Goal: Information Seeking & Learning: Check status

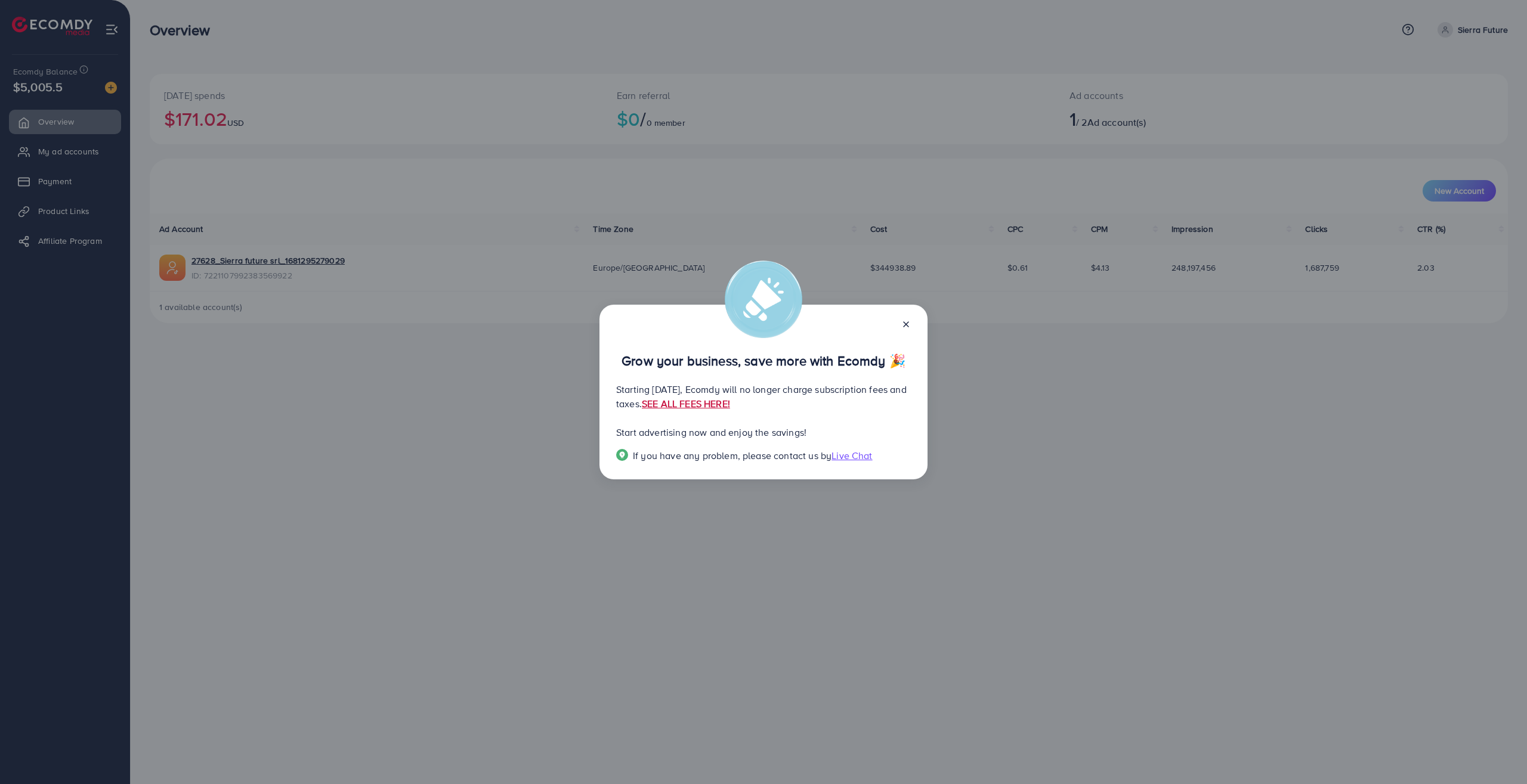
click at [730, 410] on link "SEE ALL FEES HERE!" at bounding box center [686, 403] width 88 height 13
click at [908, 320] on icon at bounding box center [906, 324] width 10 height 10
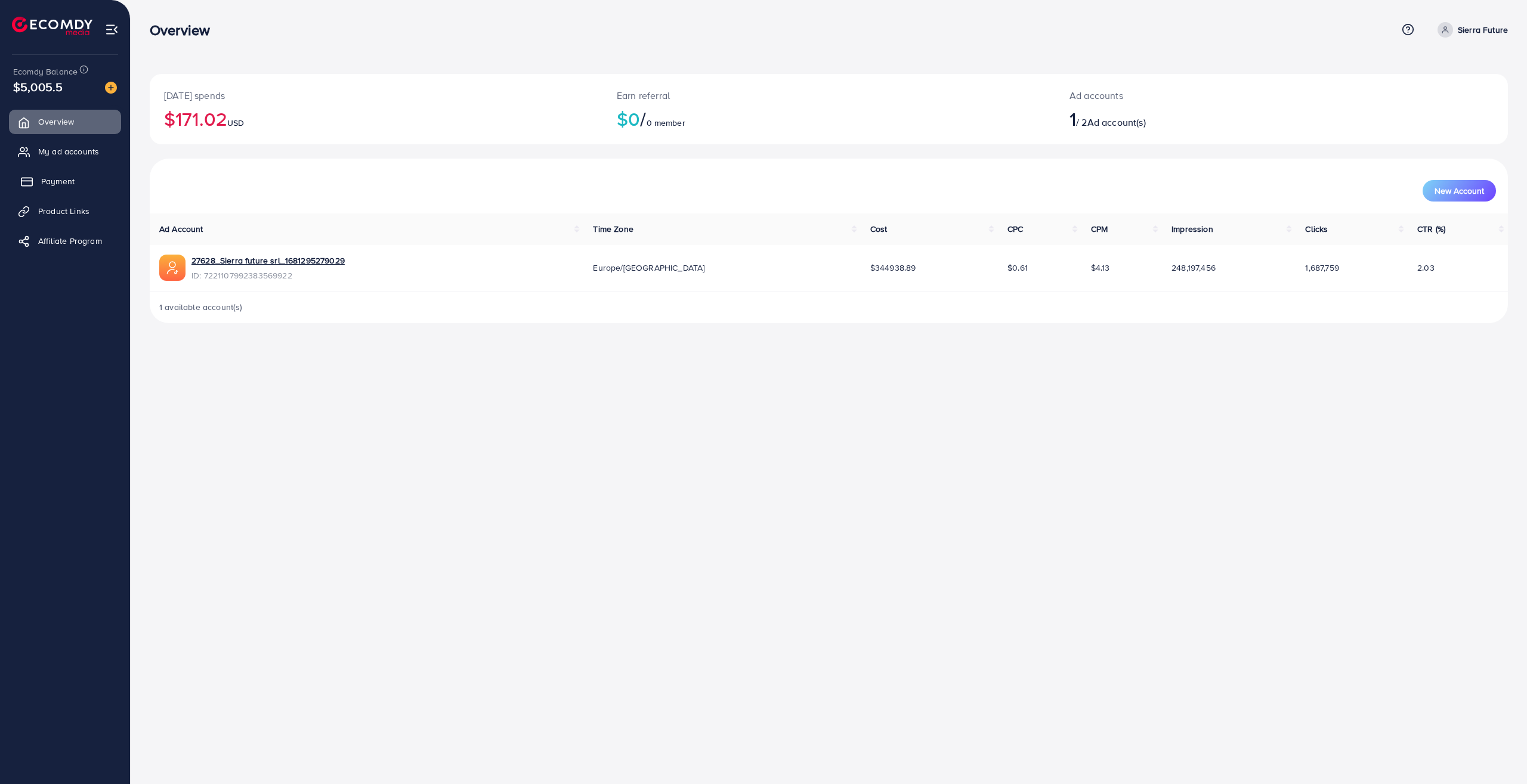
click at [53, 176] on link "Payment" at bounding box center [65, 181] width 112 height 24
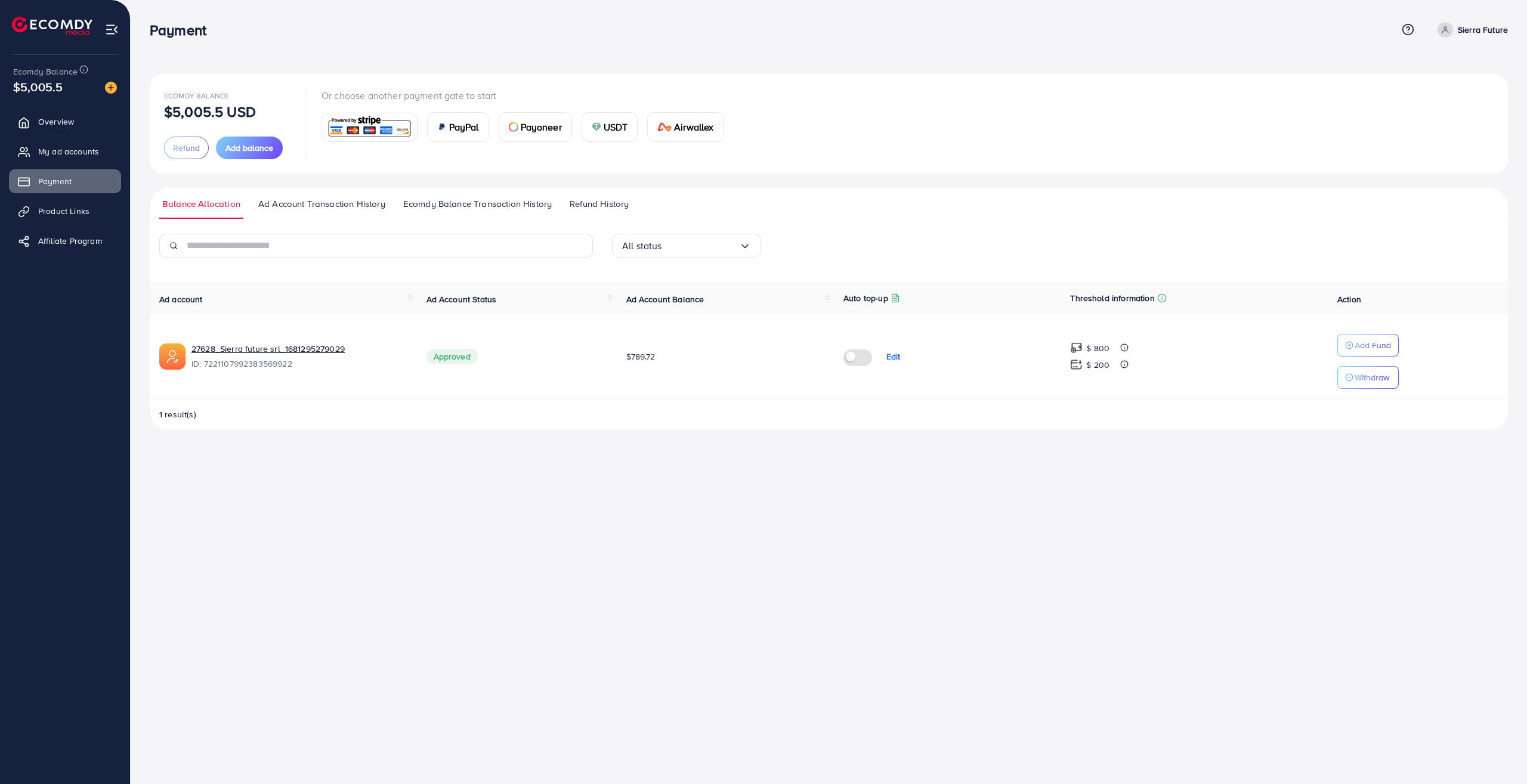
click at [336, 202] on span "Ad Account Transaction History" at bounding box center [321, 204] width 127 height 13
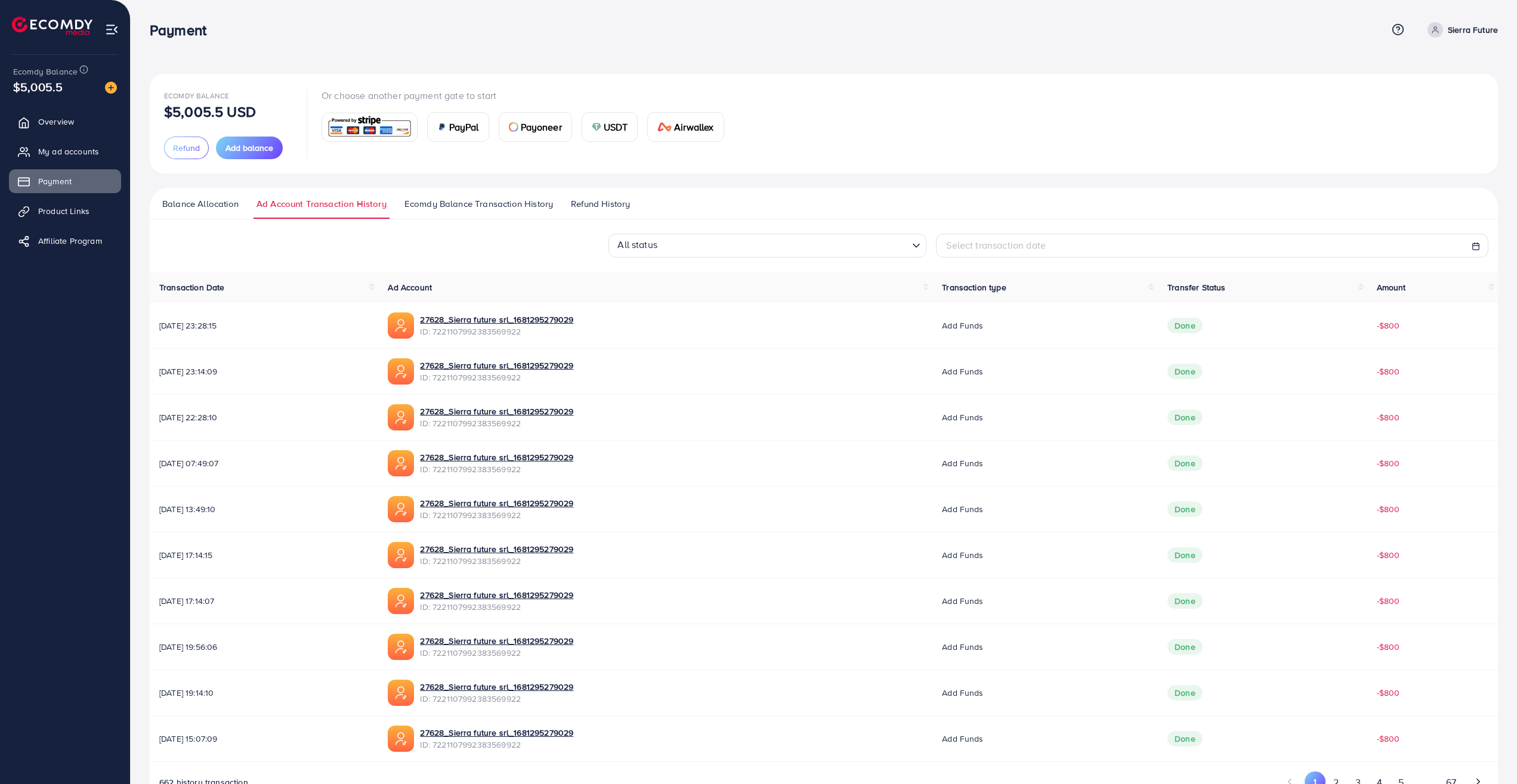
click at [427, 199] on span "Ecomdy Balance Transaction History" at bounding box center [479, 204] width 149 height 13
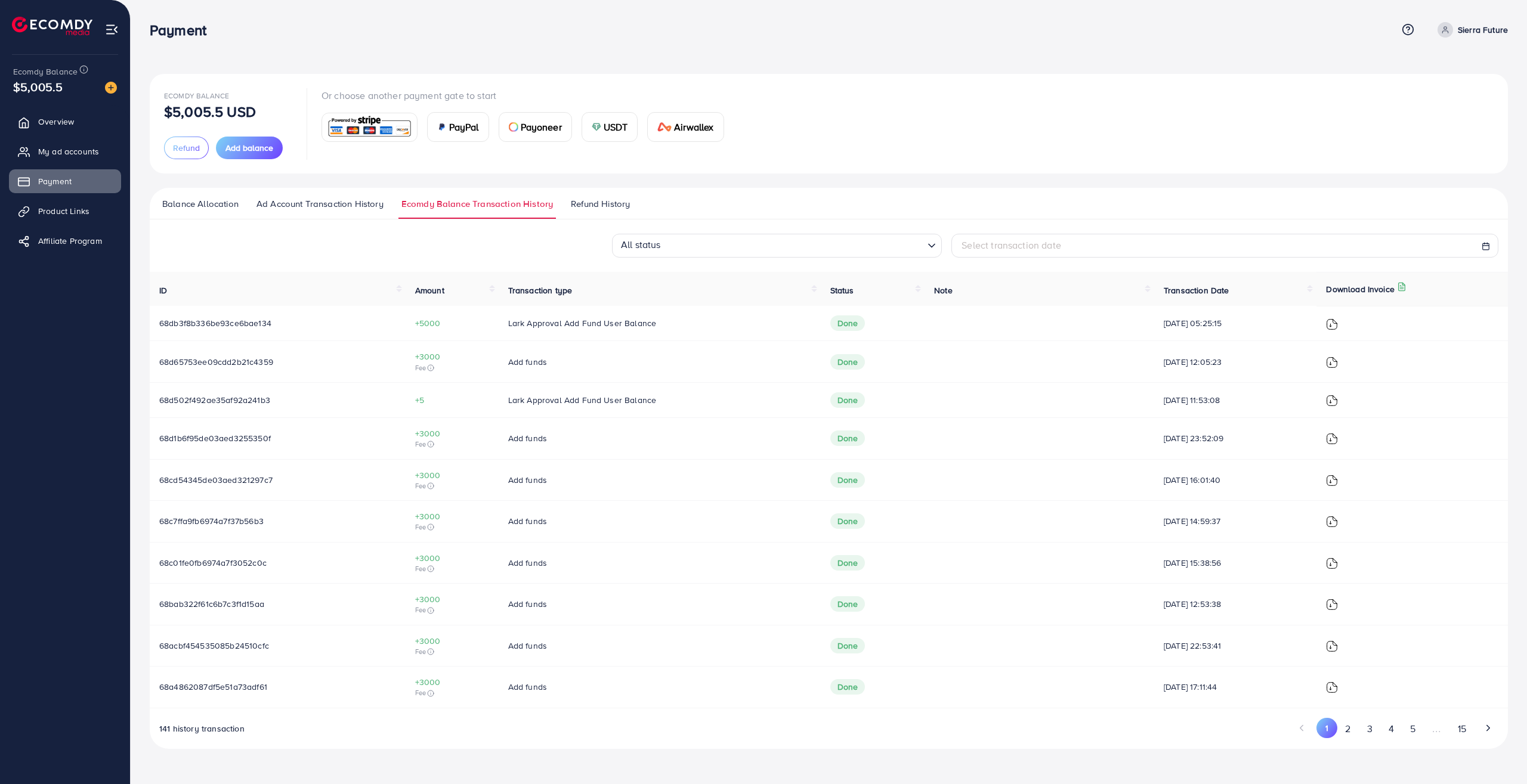
click at [1329, 325] on img at bounding box center [1332, 324] width 12 height 12
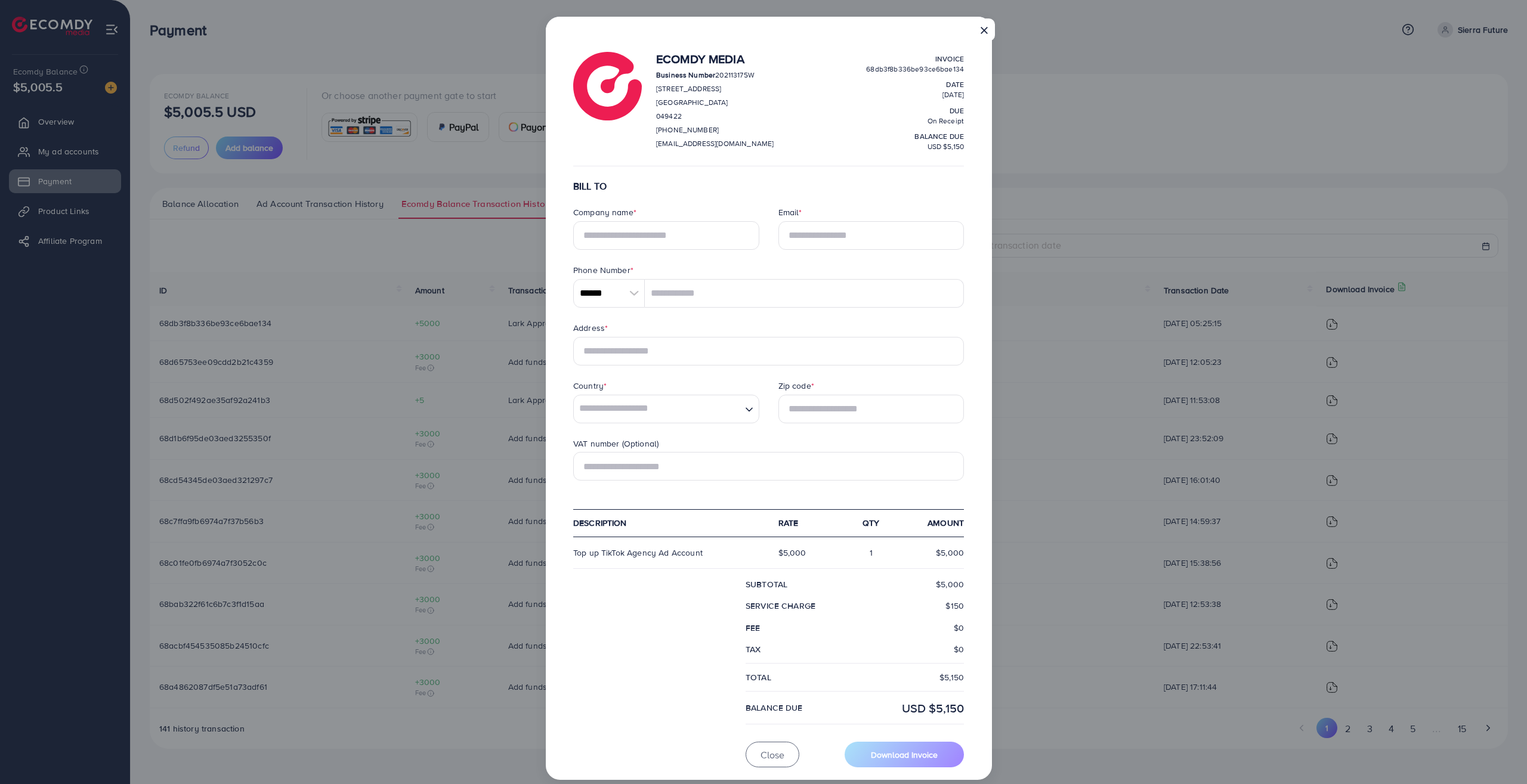
click at [979, 33] on button "×" at bounding box center [984, 30] width 21 height 23
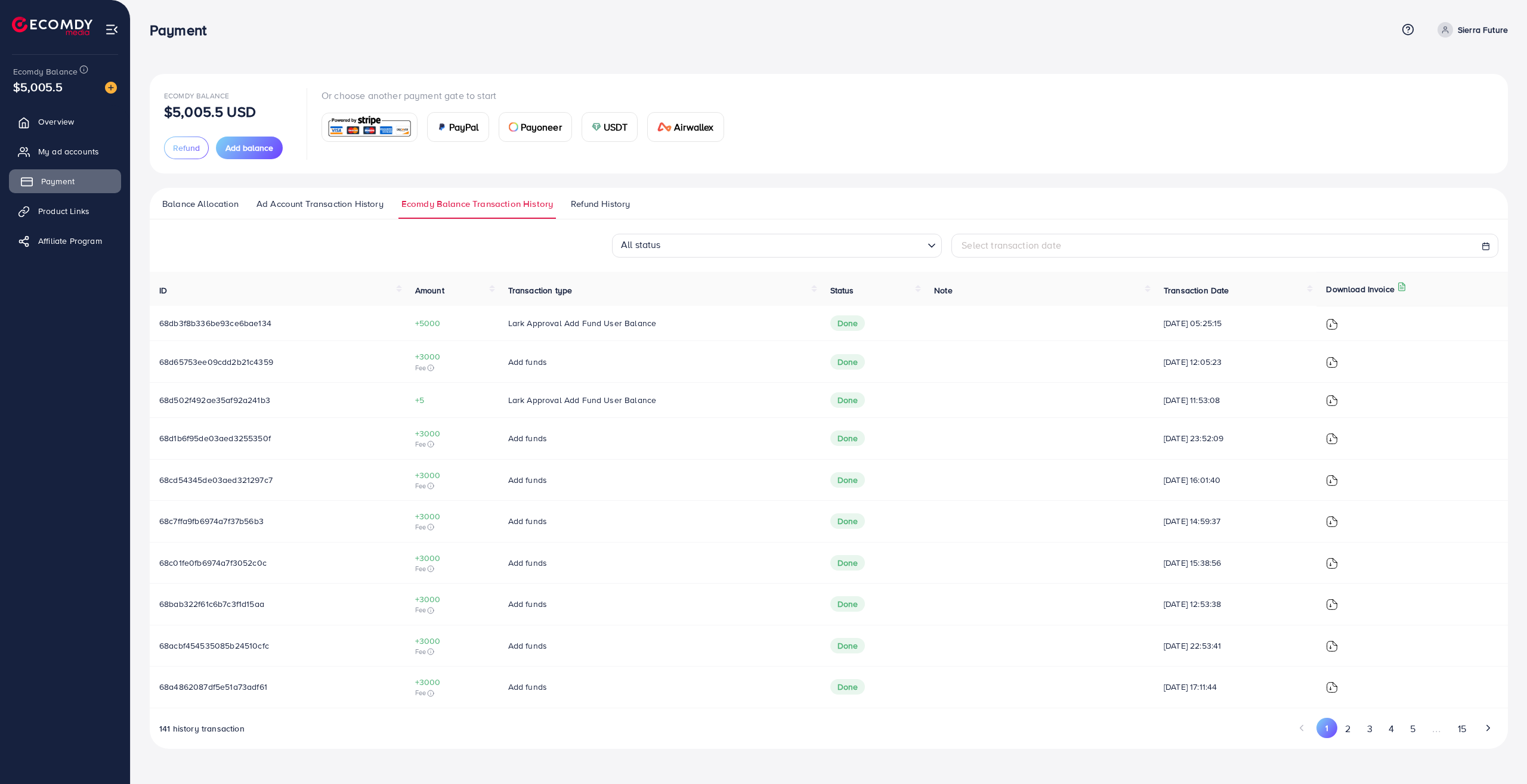
click at [57, 181] on span "Payment" at bounding box center [58, 181] width 33 height 12
click at [220, 203] on span "Balance Allocation" at bounding box center [200, 204] width 77 height 13
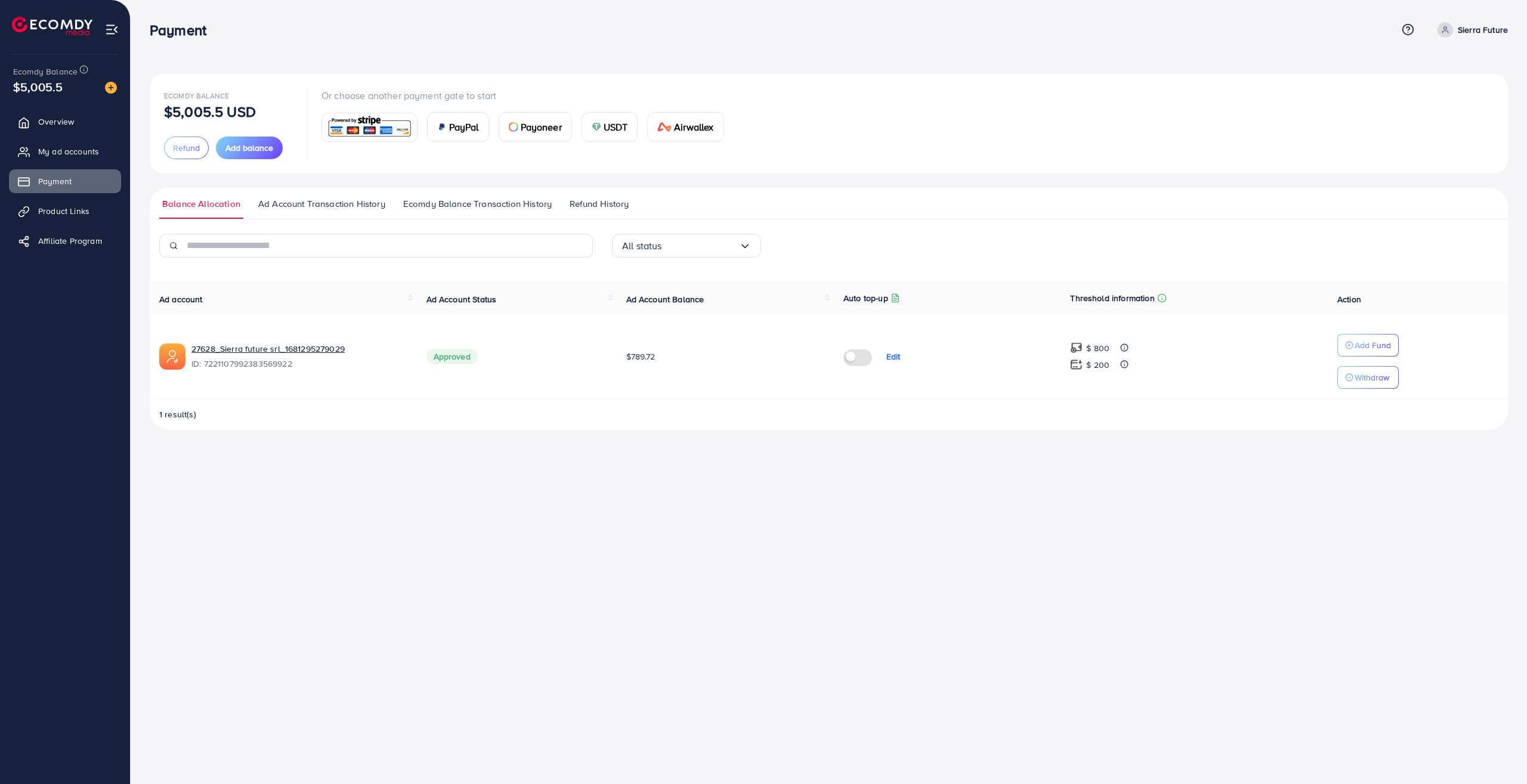
click at [481, 206] on span "Ecomdy Balance Transaction History" at bounding box center [477, 204] width 149 height 13
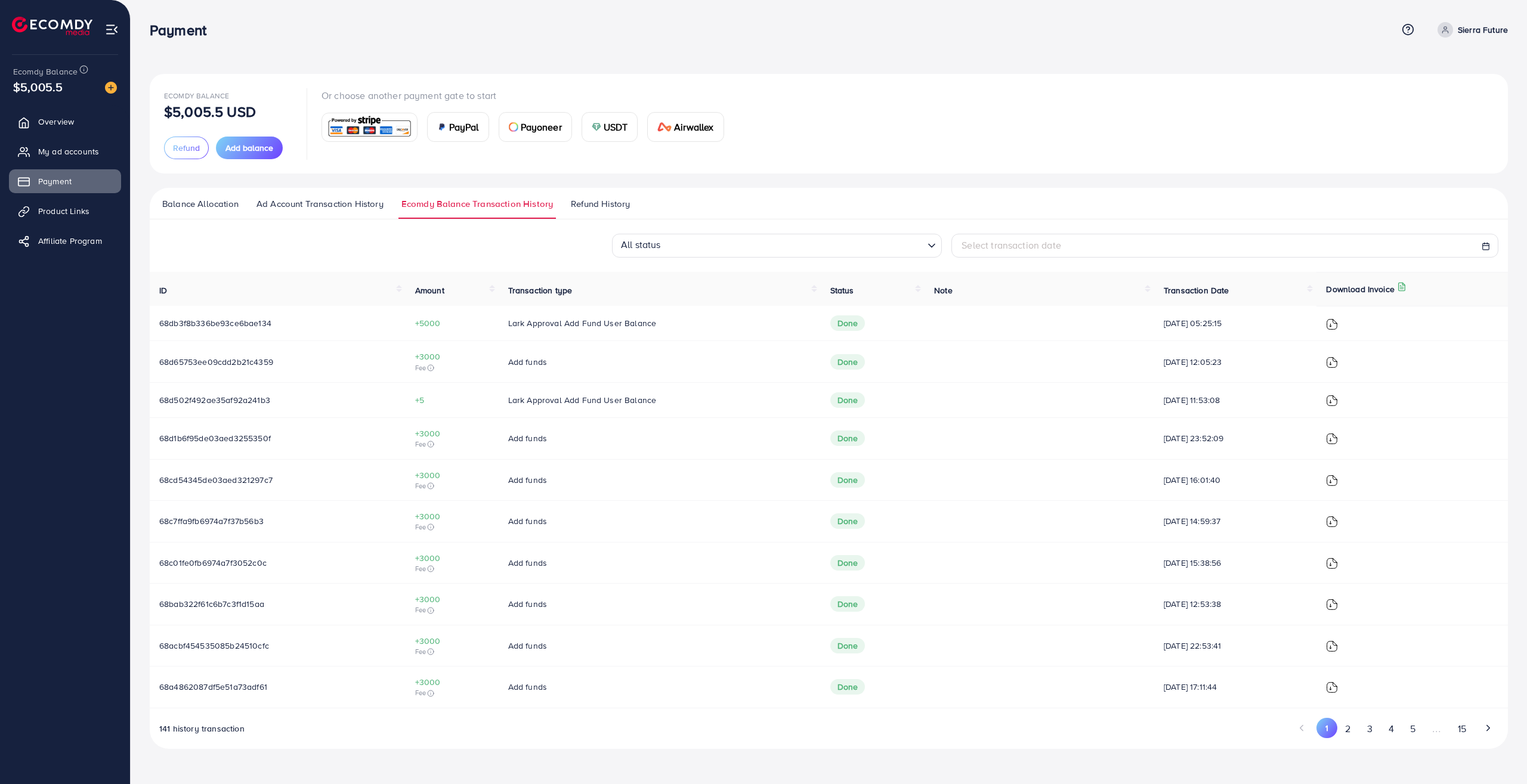
click at [1334, 328] on img at bounding box center [1332, 324] width 12 height 12
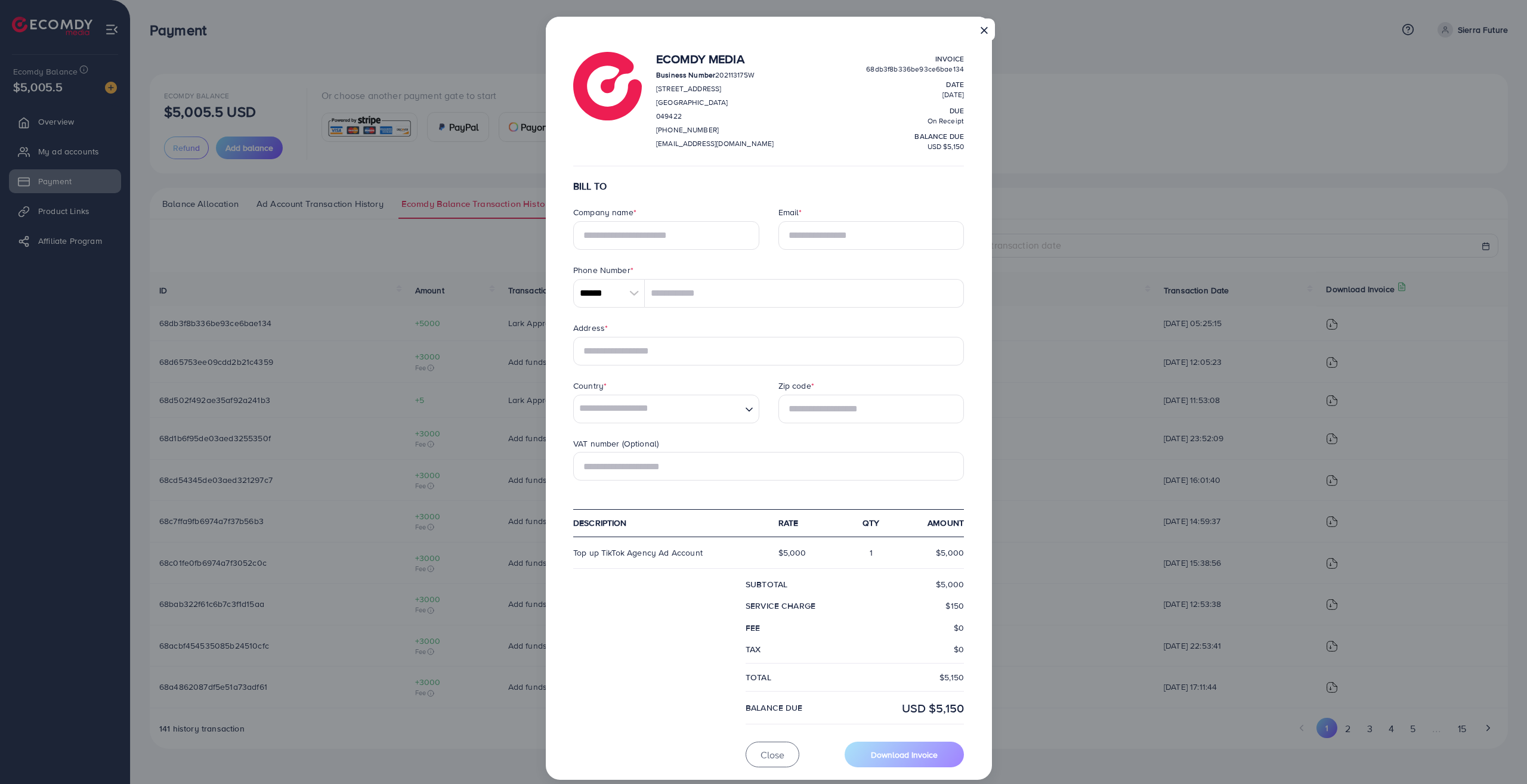
click at [985, 28] on button "×" at bounding box center [984, 30] width 21 height 23
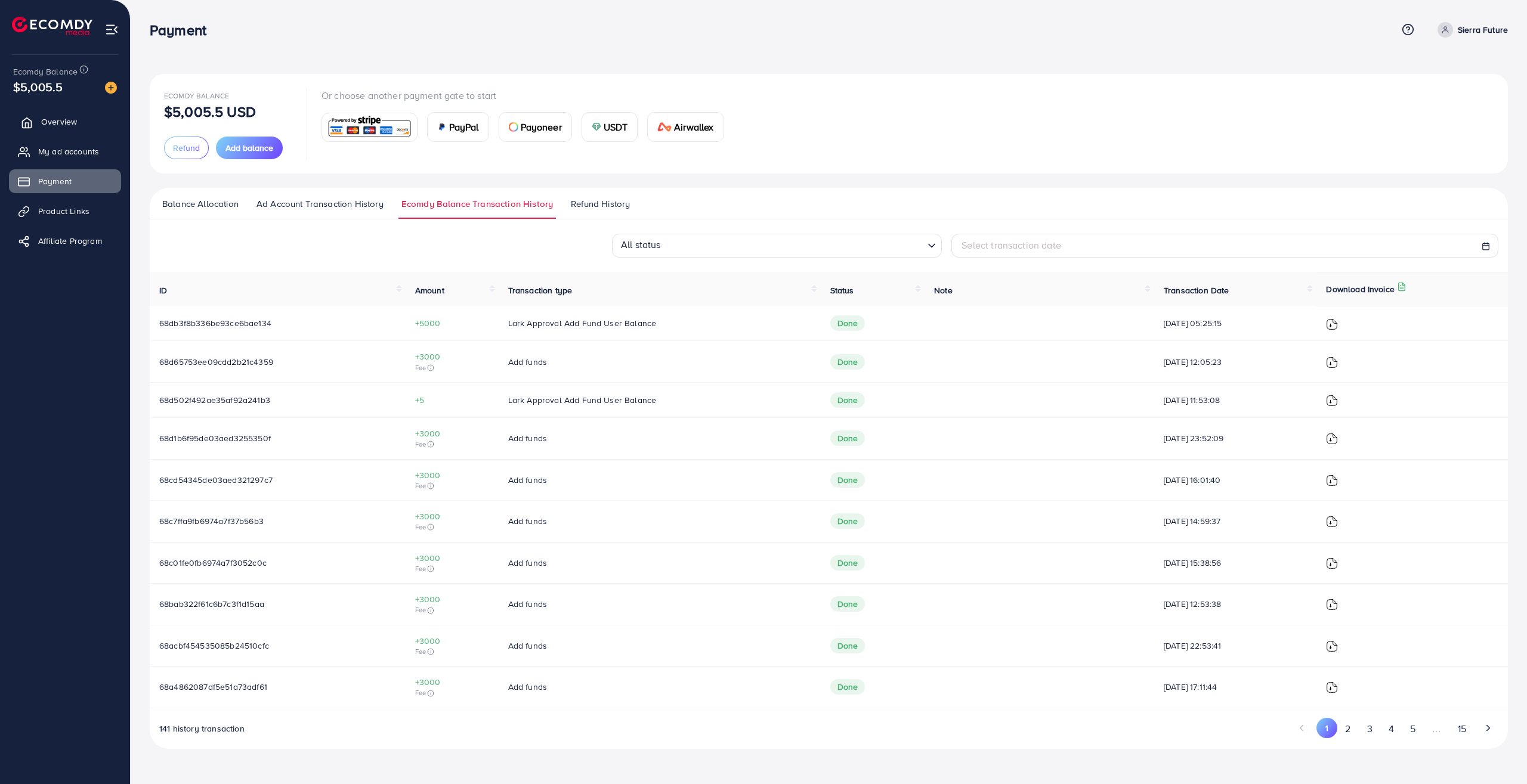
click at [51, 119] on span "Overview" at bounding box center [59, 122] width 36 height 12
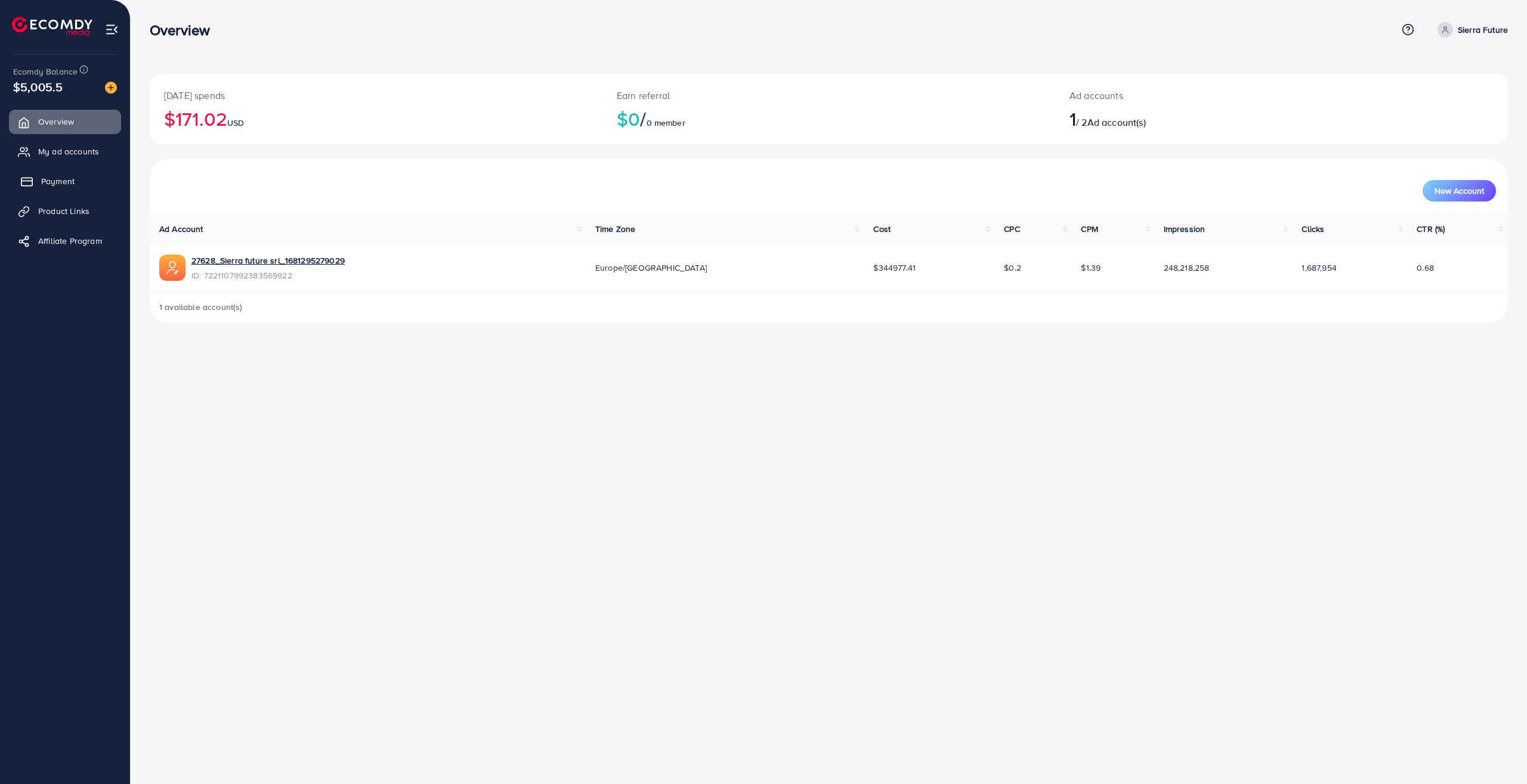
click at [63, 184] on span "Payment" at bounding box center [58, 181] width 33 height 12
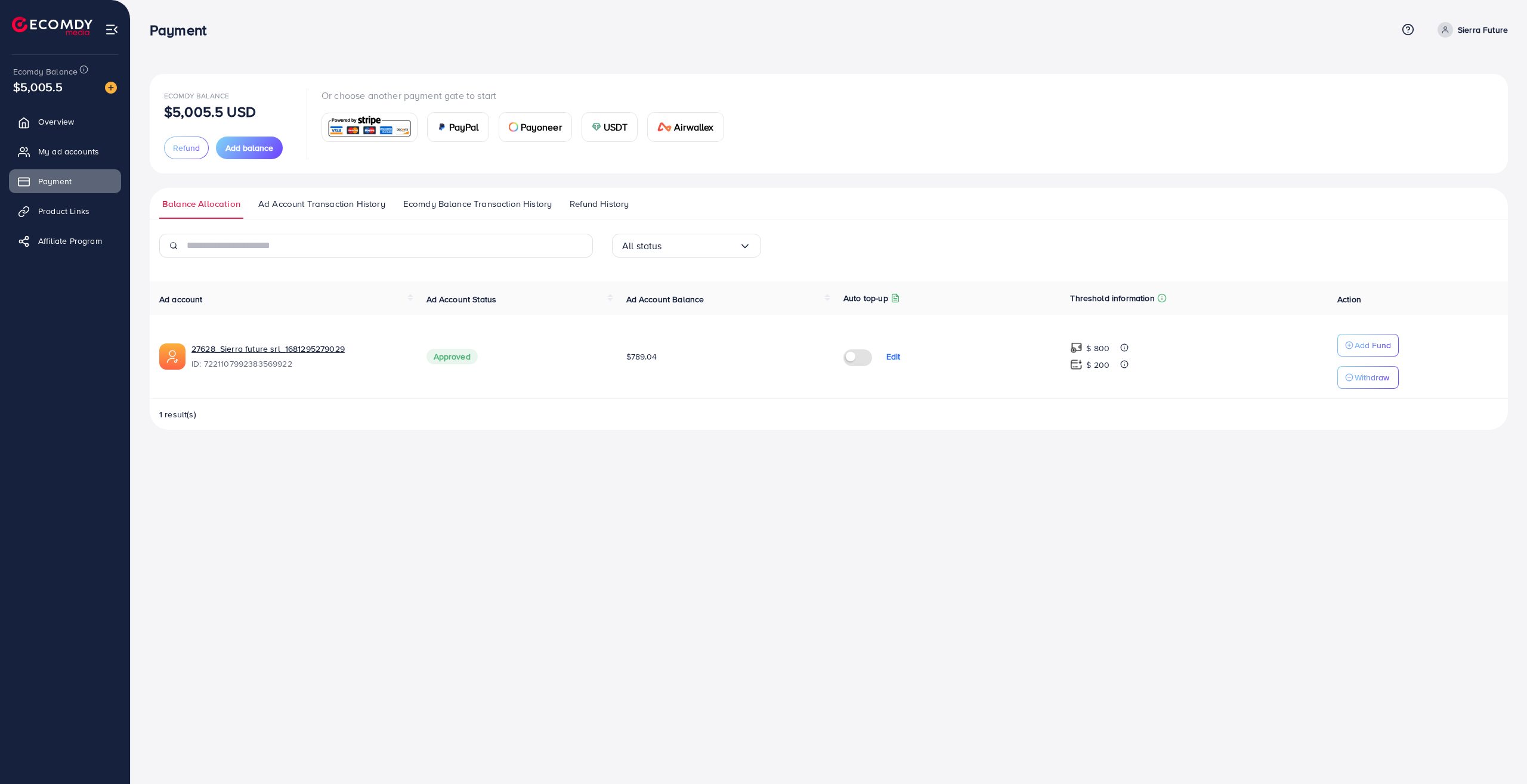
click at [579, 206] on span "Refund History" at bounding box center [599, 204] width 59 height 13
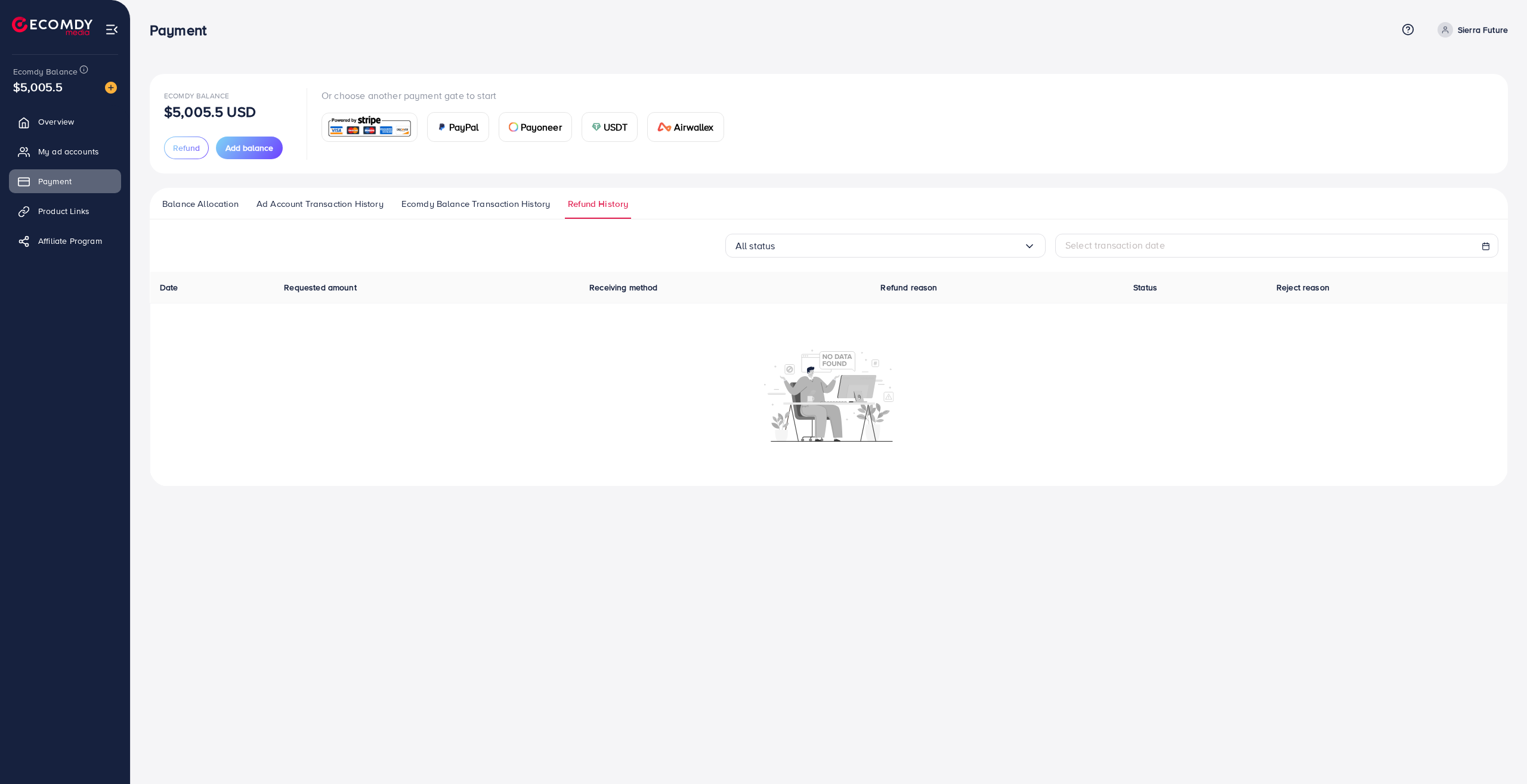
click at [499, 205] on span "Ecomdy Balance Transaction History" at bounding box center [476, 204] width 149 height 13
